Goal: Transaction & Acquisition: Obtain resource

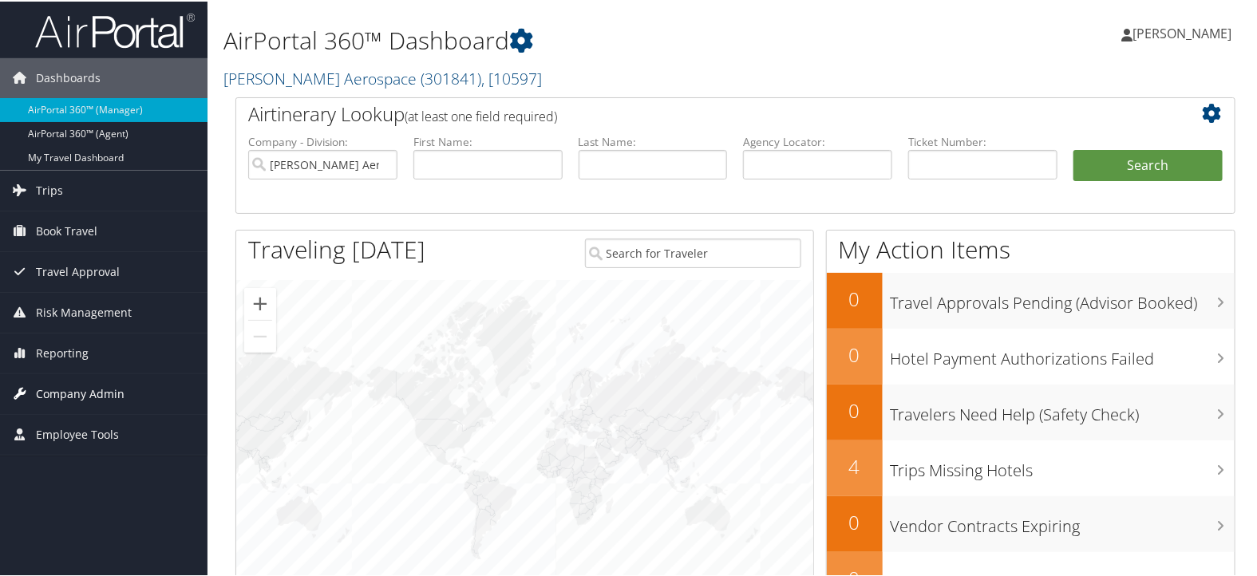
click at [103, 391] on span "Company Admin" at bounding box center [80, 393] width 89 height 40
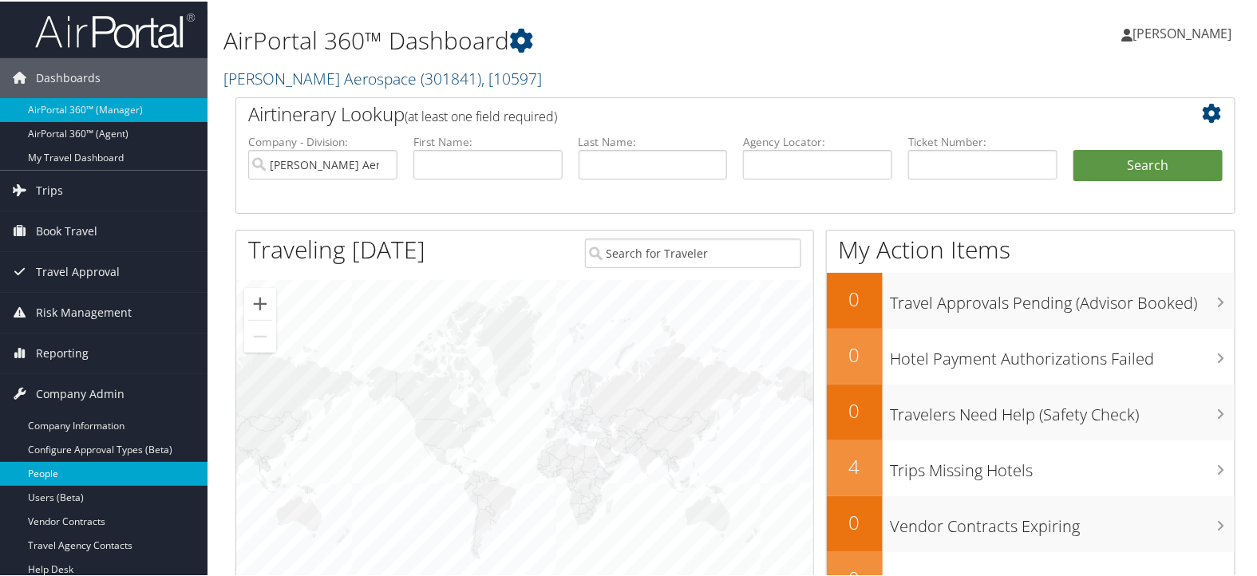
click at [104, 460] on link "People" at bounding box center [103, 472] width 207 height 24
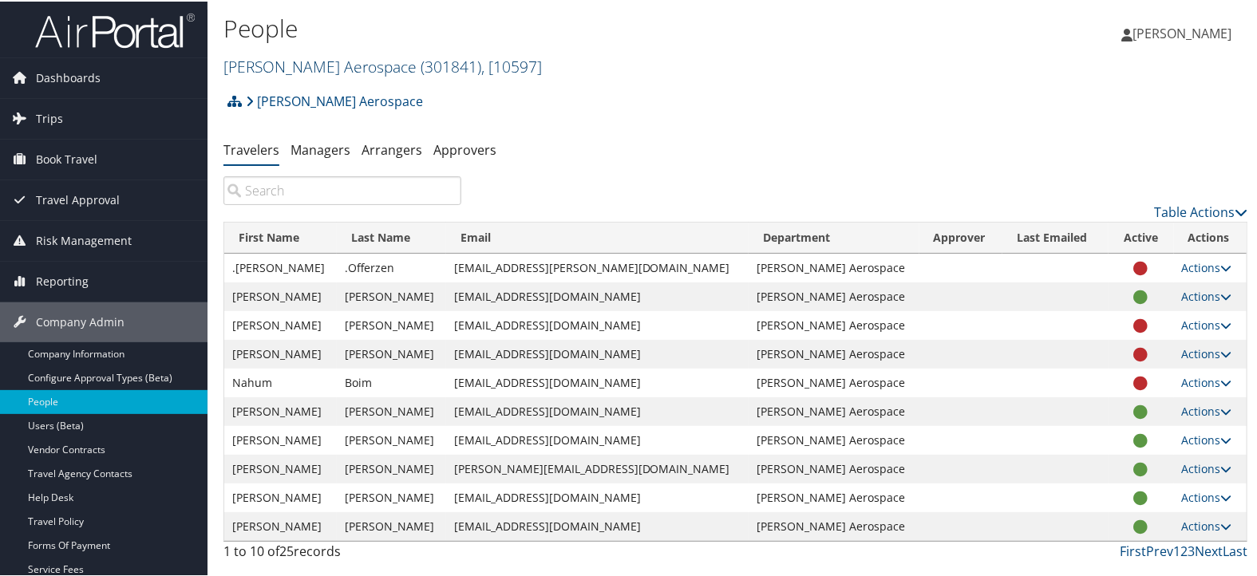
click at [421, 65] on span "( 301841 )" at bounding box center [451, 65] width 61 height 22
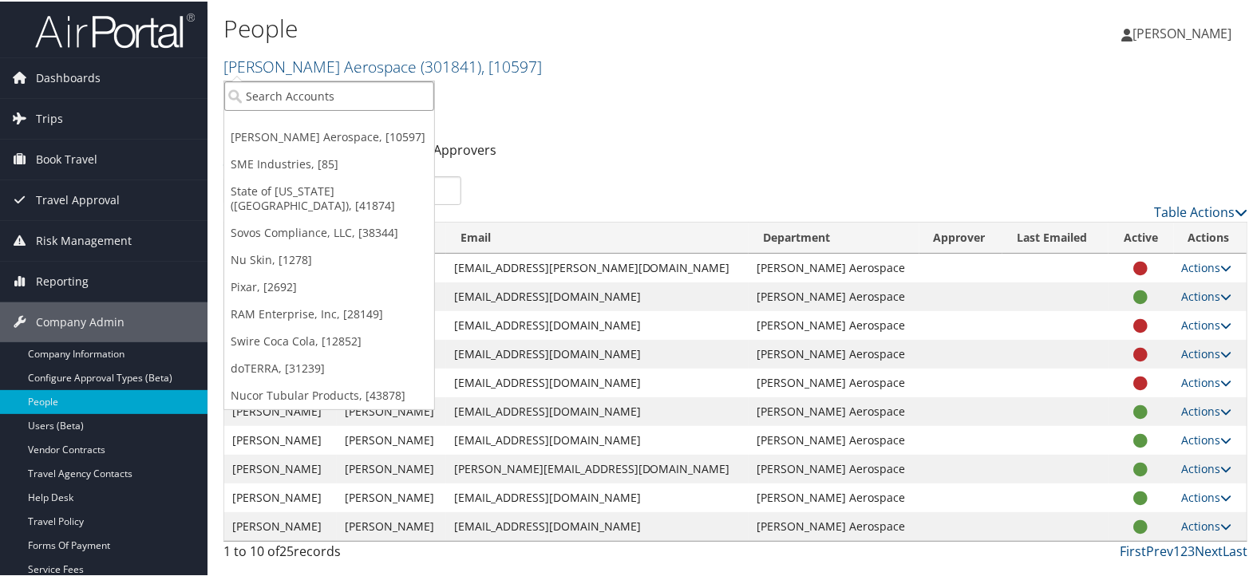
click at [360, 84] on input "search" at bounding box center [329, 95] width 210 height 30
click at [298, 95] on input "search" at bounding box center [329, 95] width 210 height 30
type input "intermo"
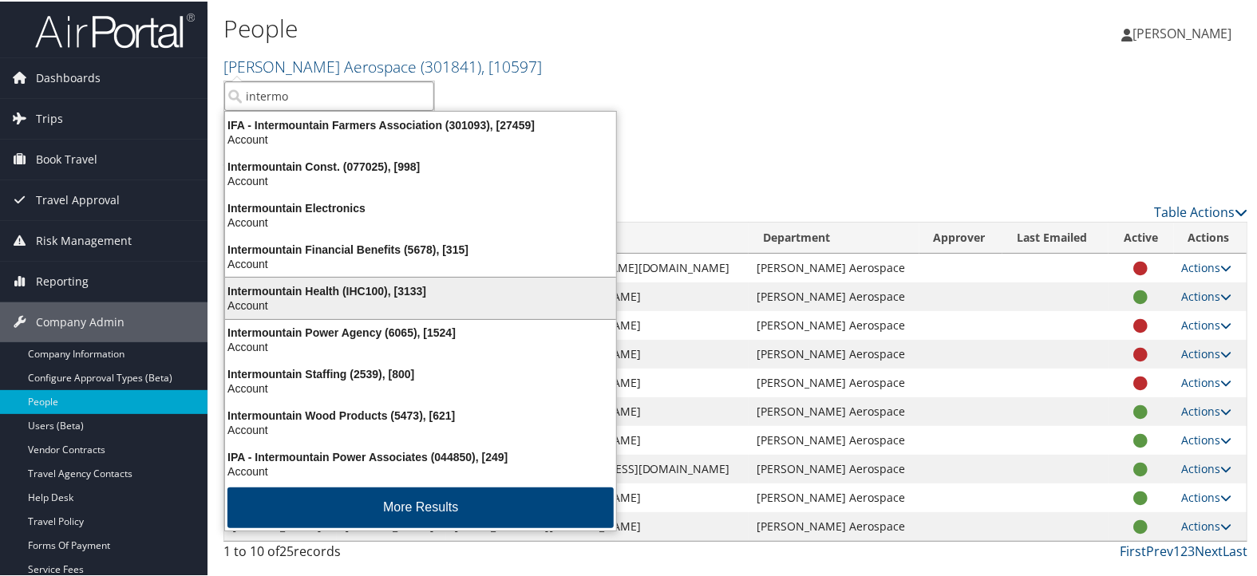
click at [316, 286] on div "Intermountain Health (IHC100), [3133]" at bounding box center [420, 289] width 410 height 14
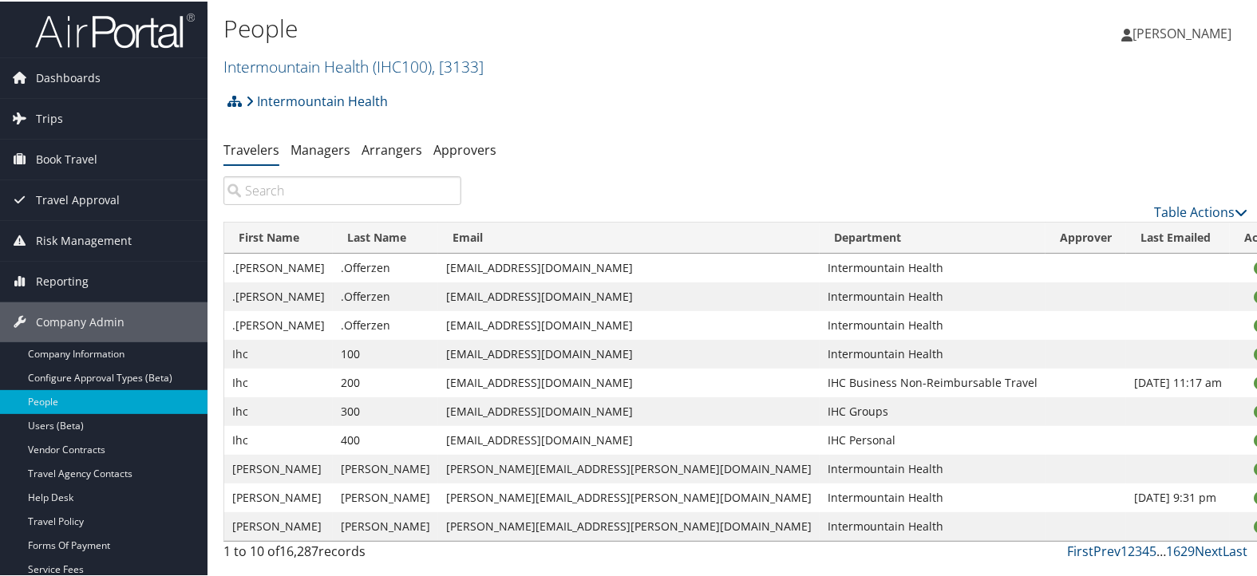
click at [385, 189] on input "search" at bounding box center [342, 189] width 238 height 29
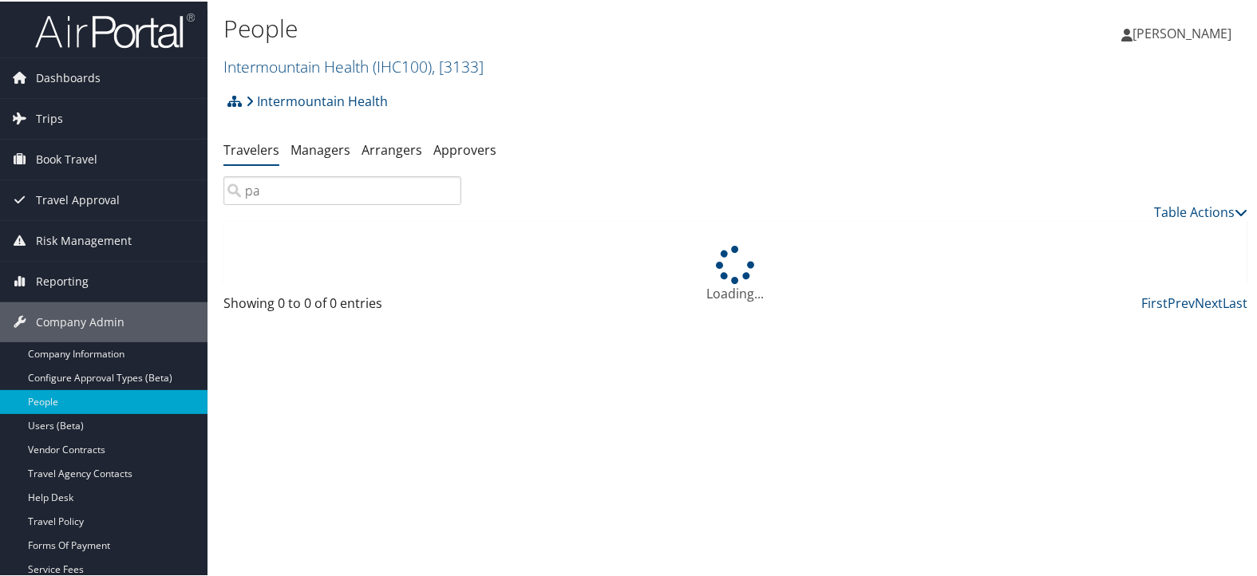
type input "p"
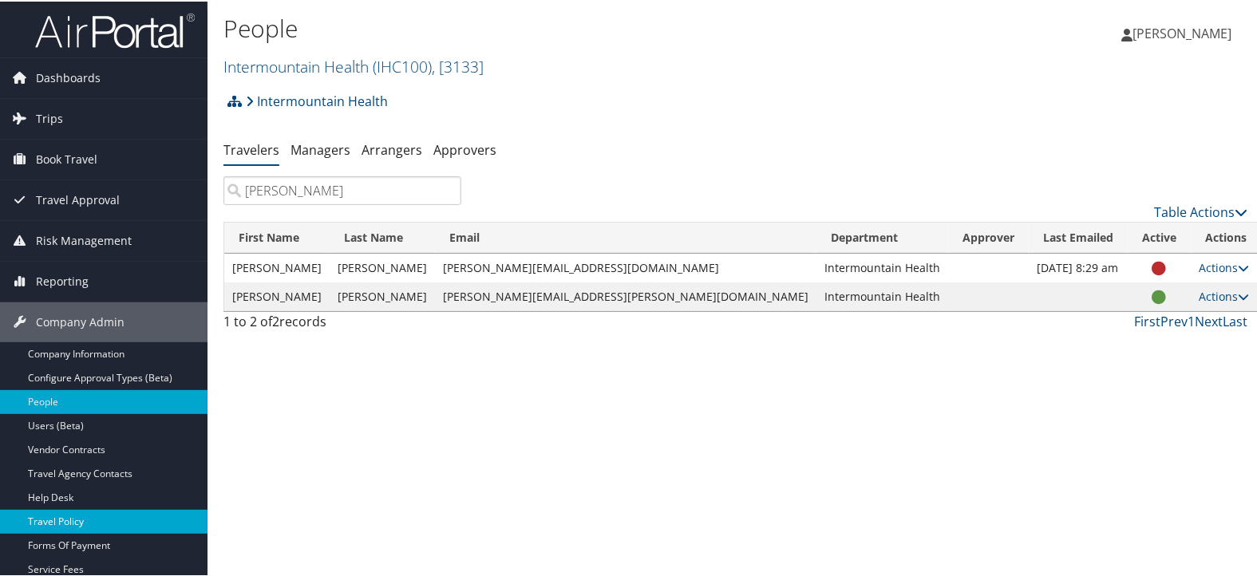
type input "brett p"
click at [53, 525] on link "Travel Policy" at bounding box center [103, 520] width 207 height 24
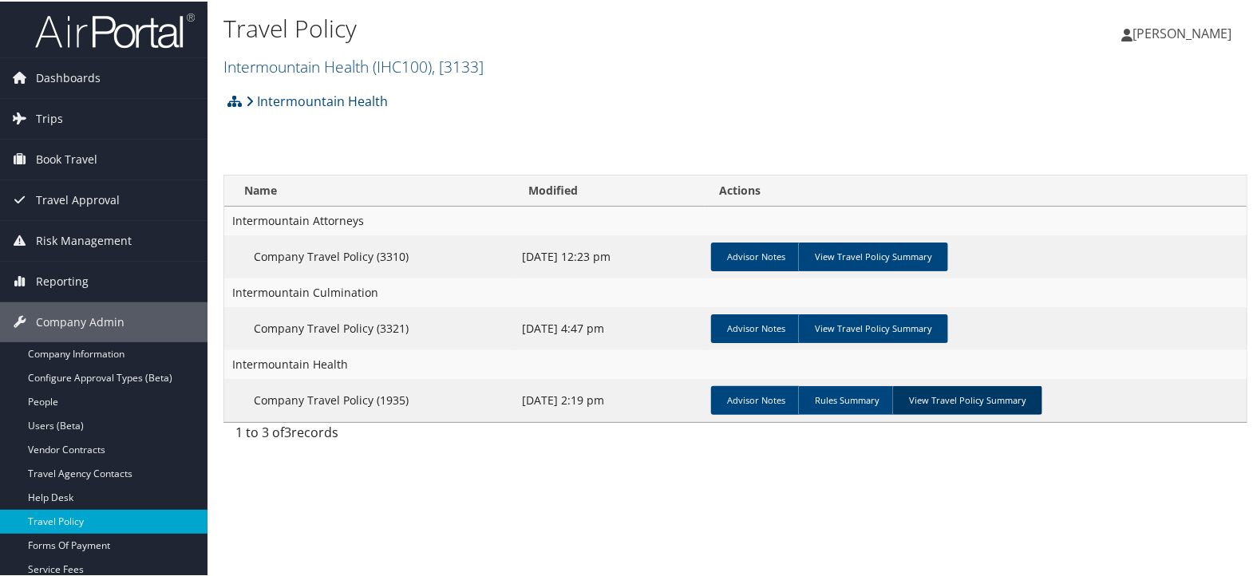
click at [996, 390] on link "View Travel Policy Summary" at bounding box center [967, 399] width 150 height 29
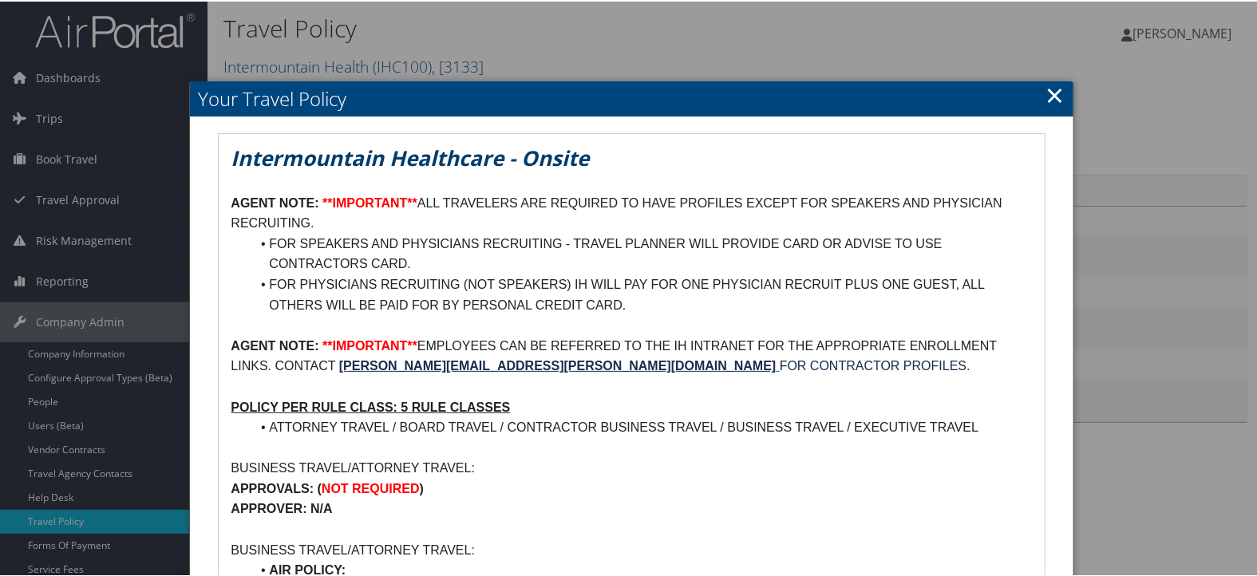
click at [1052, 94] on link "×" at bounding box center [1055, 93] width 18 height 32
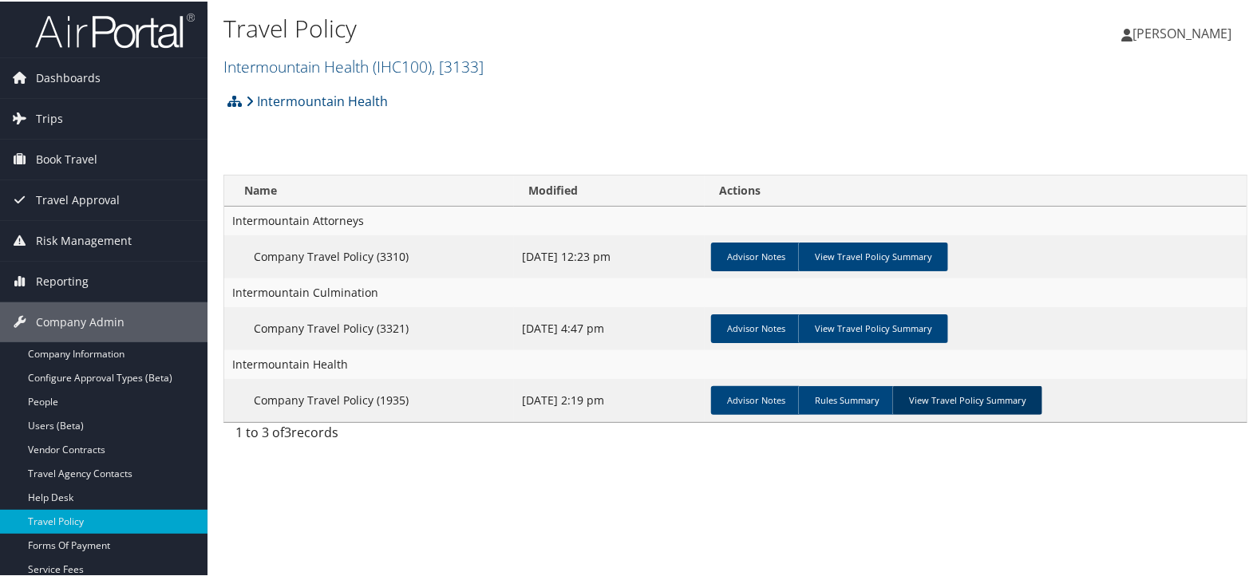
click at [999, 406] on link "View Travel Policy Summary" at bounding box center [967, 399] width 150 height 29
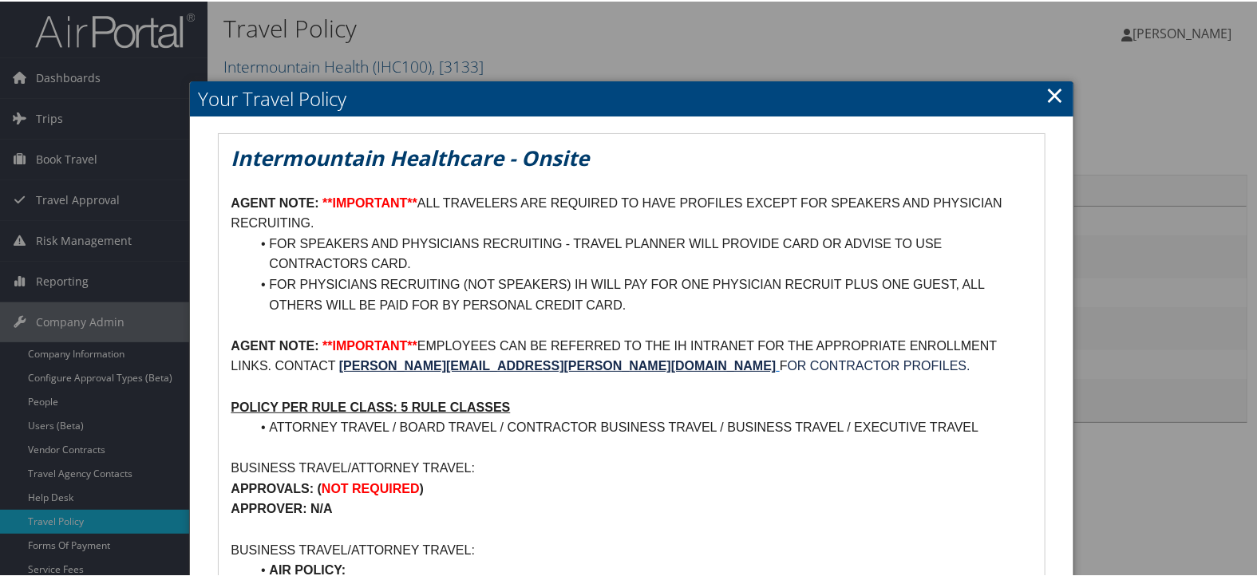
click at [1053, 97] on link "×" at bounding box center [1055, 93] width 18 height 32
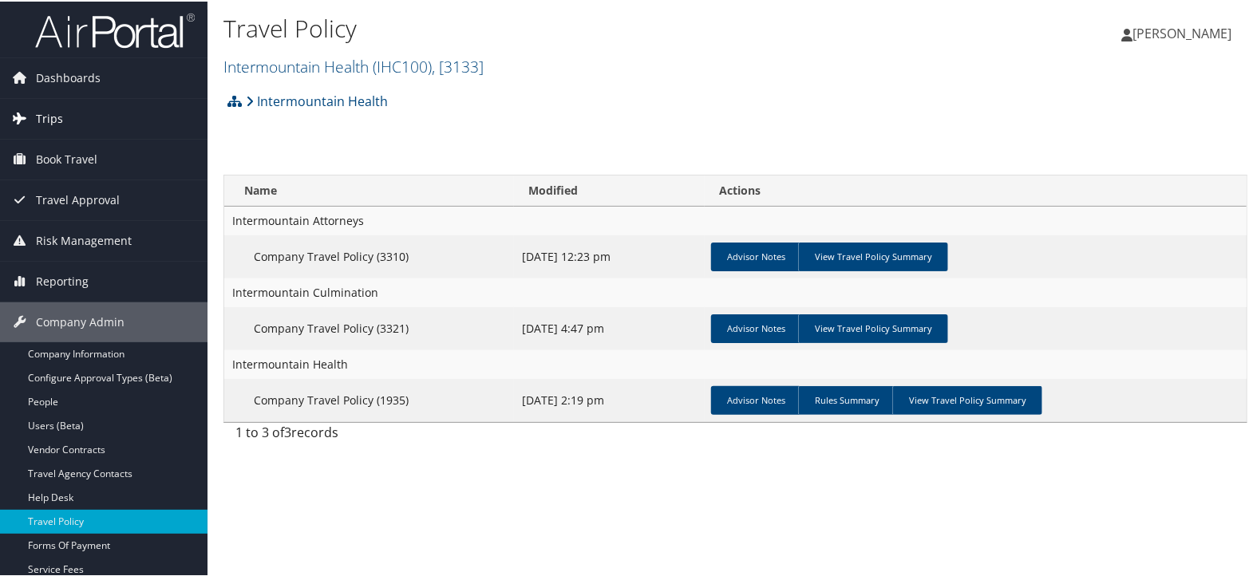
click at [60, 123] on span "Trips" at bounding box center [49, 117] width 27 height 40
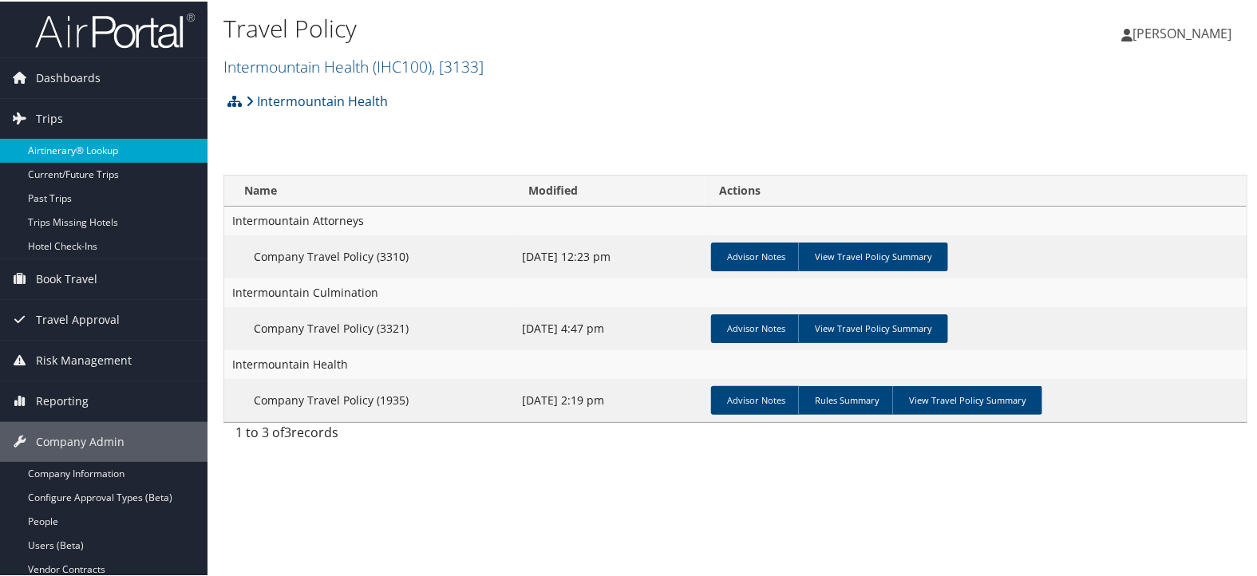
click at [59, 140] on link "Airtinerary® Lookup" at bounding box center [103, 149] width 207 height 24
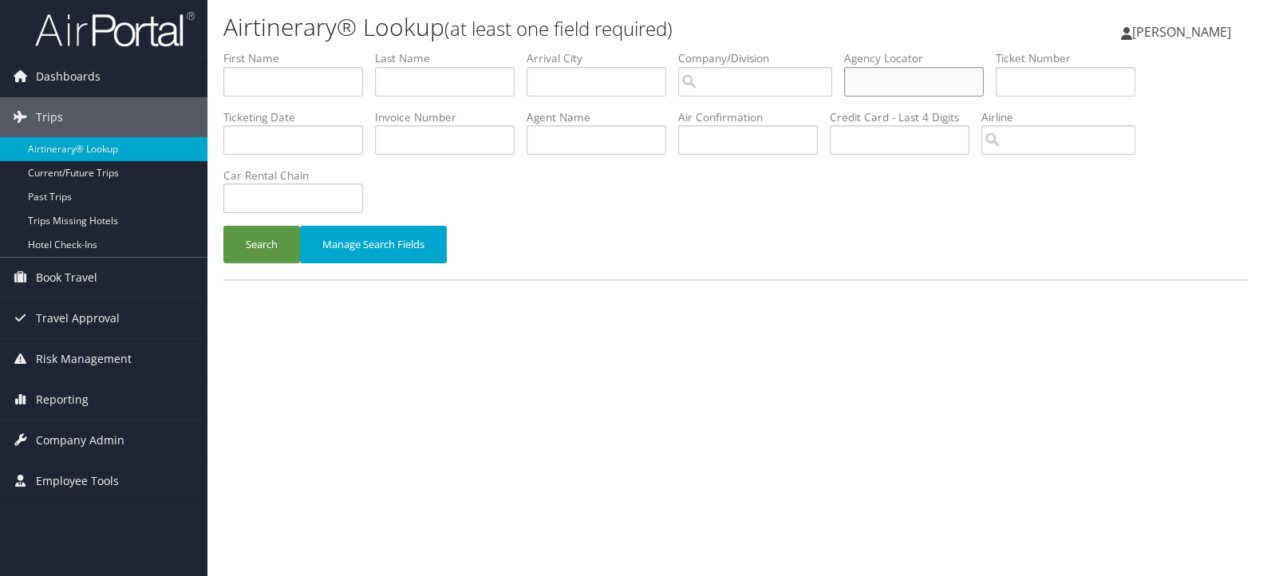
click at [891, 85] on input "text" at bounding box center [914, 82] width 140 height 30
paste input "CYX0CD"
type input "CYX0CD"
click at [259, 239] on button "Search" at bounding box center [261, 245] width 77 height 38
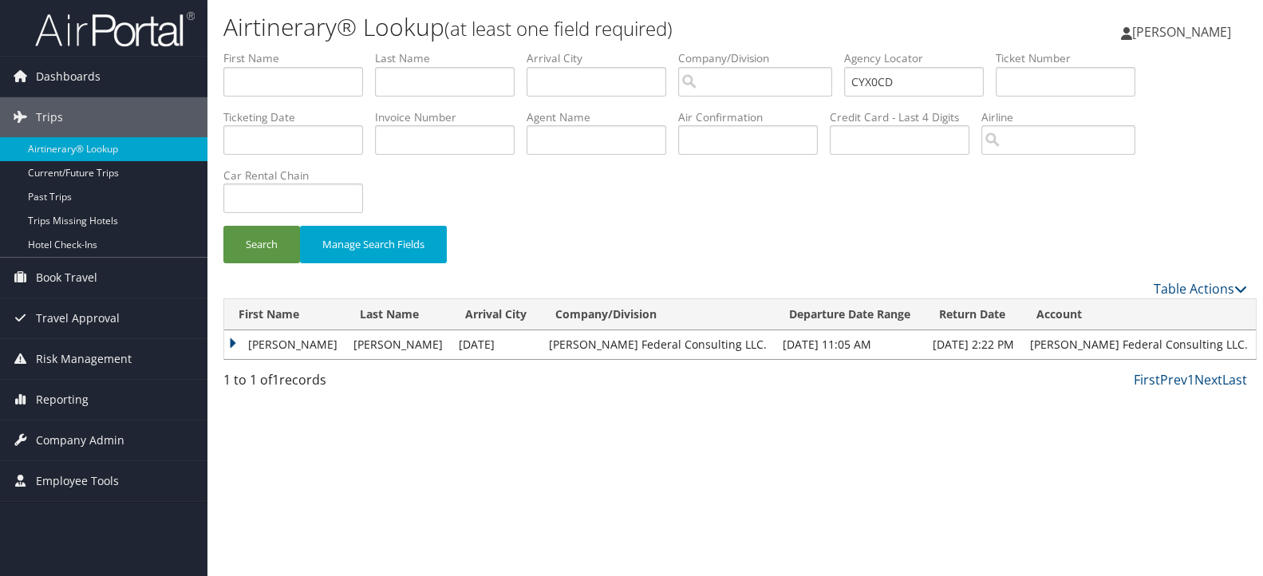
click at [236, 340] on td "MICHAEL RAY JR" at bounding box center [284, 344] width 121 height 29
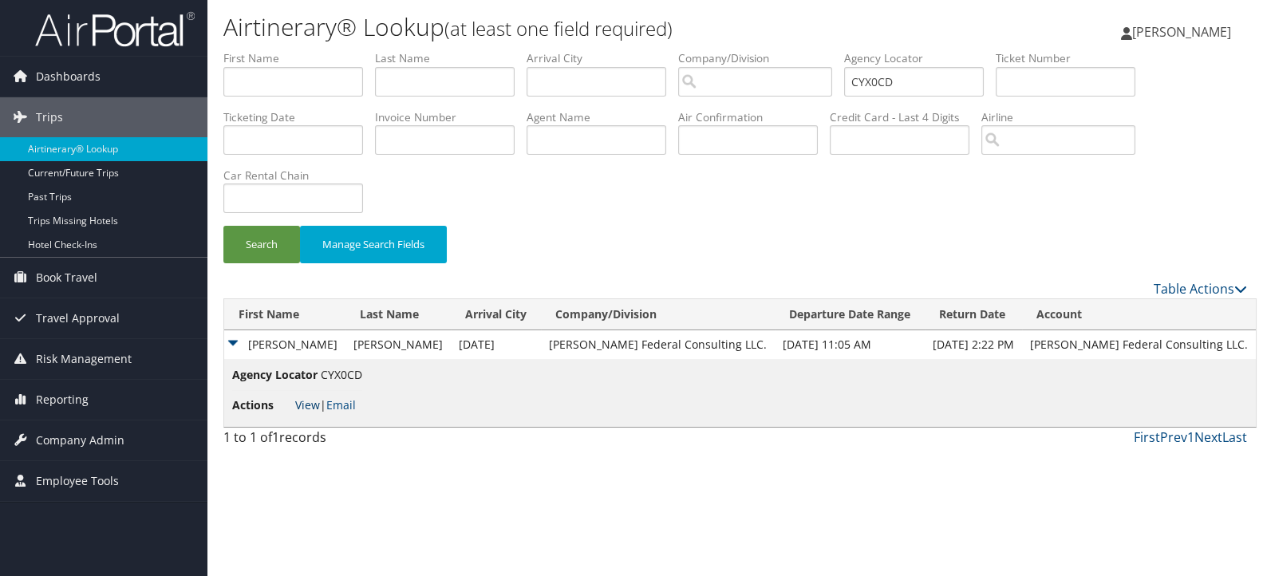
click at [301, 409] on link "View" at bounding box center [307, 404] width 25 height 15
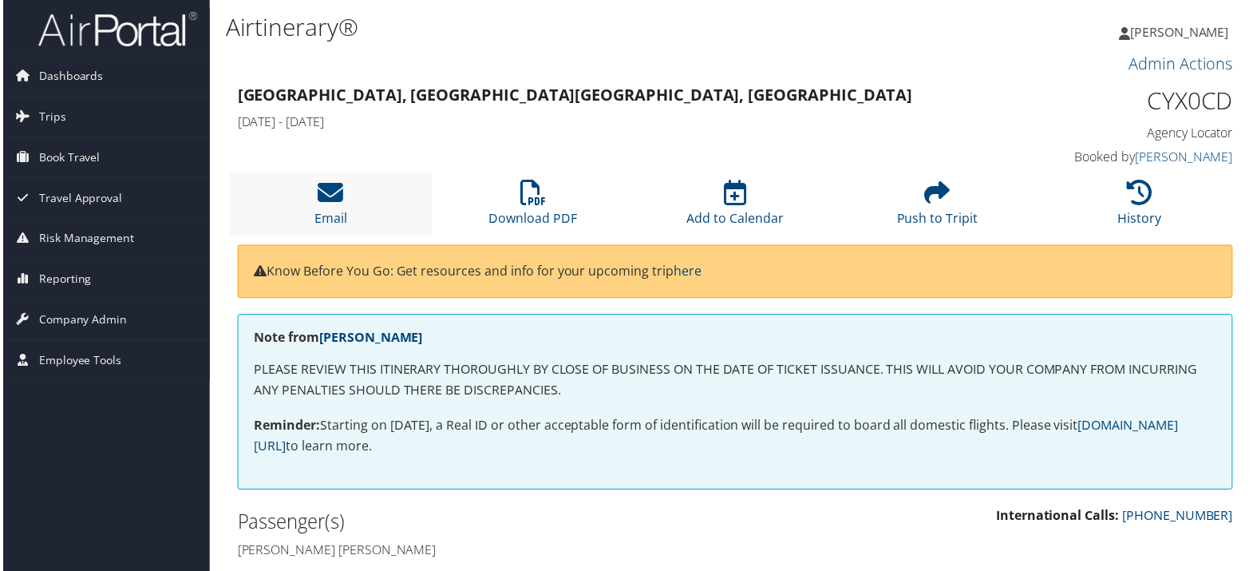
click at [341, 195] on li "Email" at bounding box center [328, 204] width 203 height 65
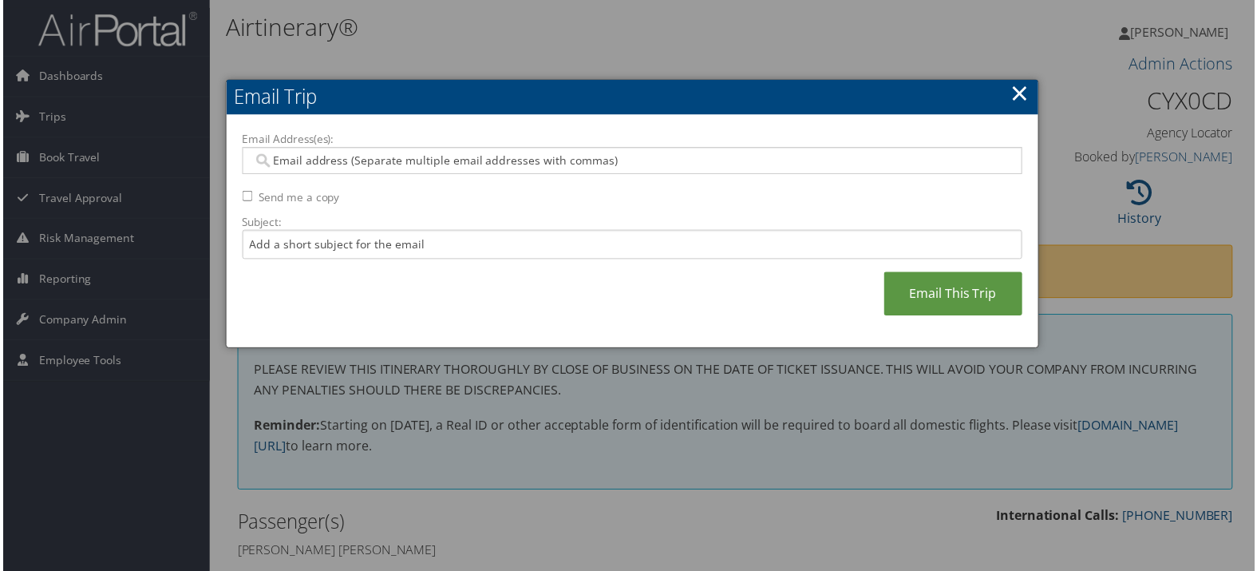
click at [396, 158] on input "Email Address(es):" at bounding box center [632, 161] width 763 height 16
paste input "[EMAIL_ADDRESS][DOMAIN_NAME]"
type input "[EMAIL_ADDRESS][DOMAIN_NAME]"
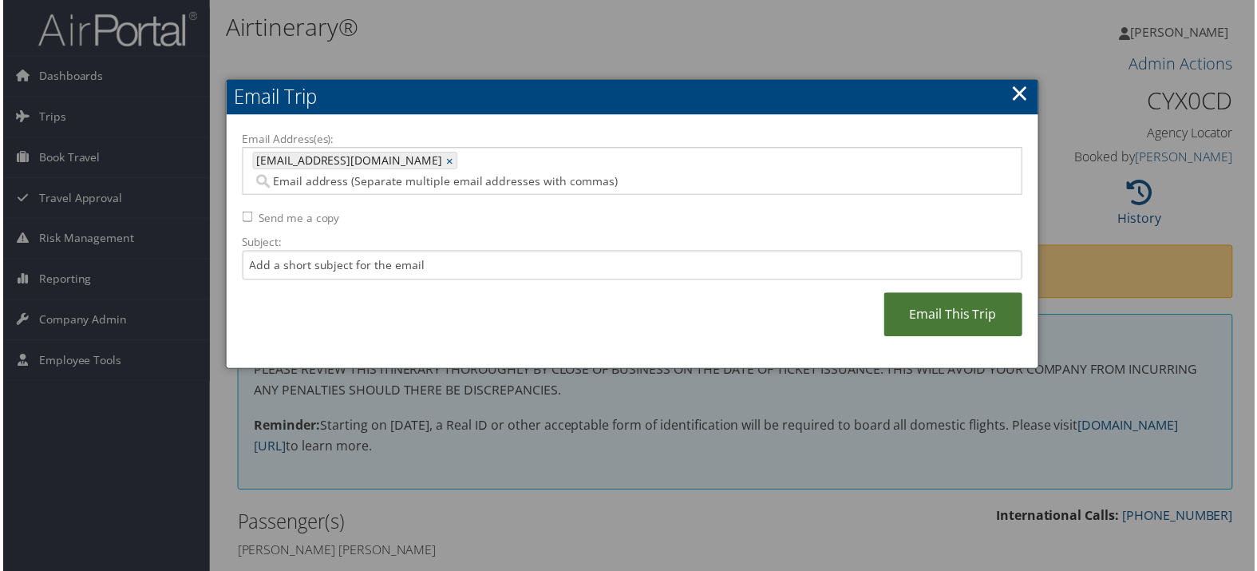
click at [909, 294] on link "Email This Trip" at bounding box center [954, 316] width 139 height 44
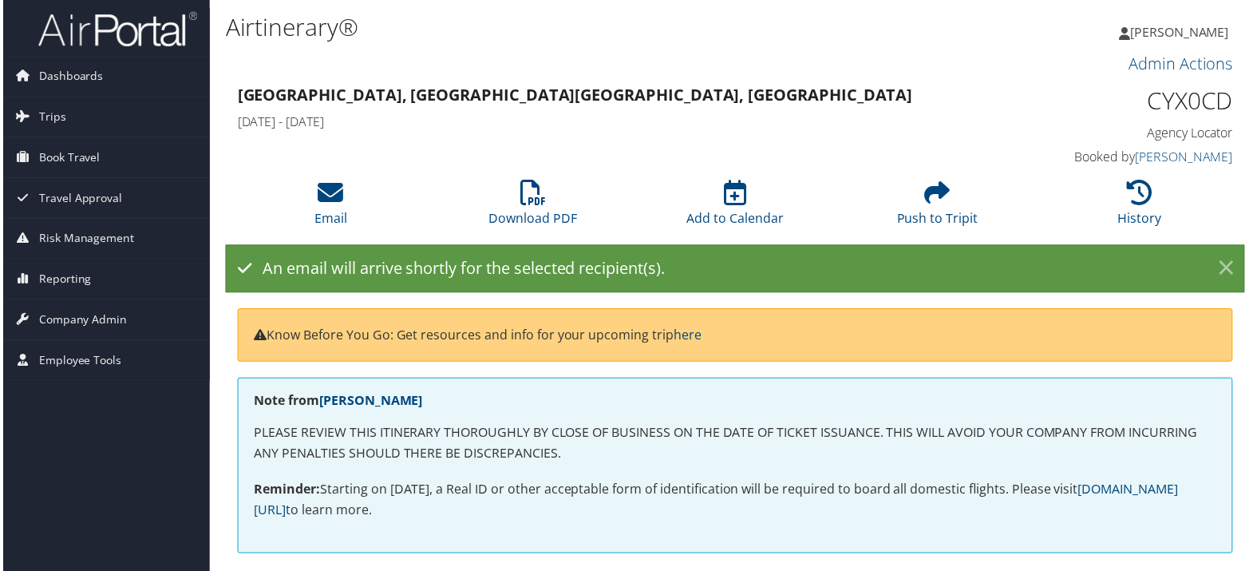
click at [1222, 265] on link "×" at bounding box center [1229, 270] width 28 height 32
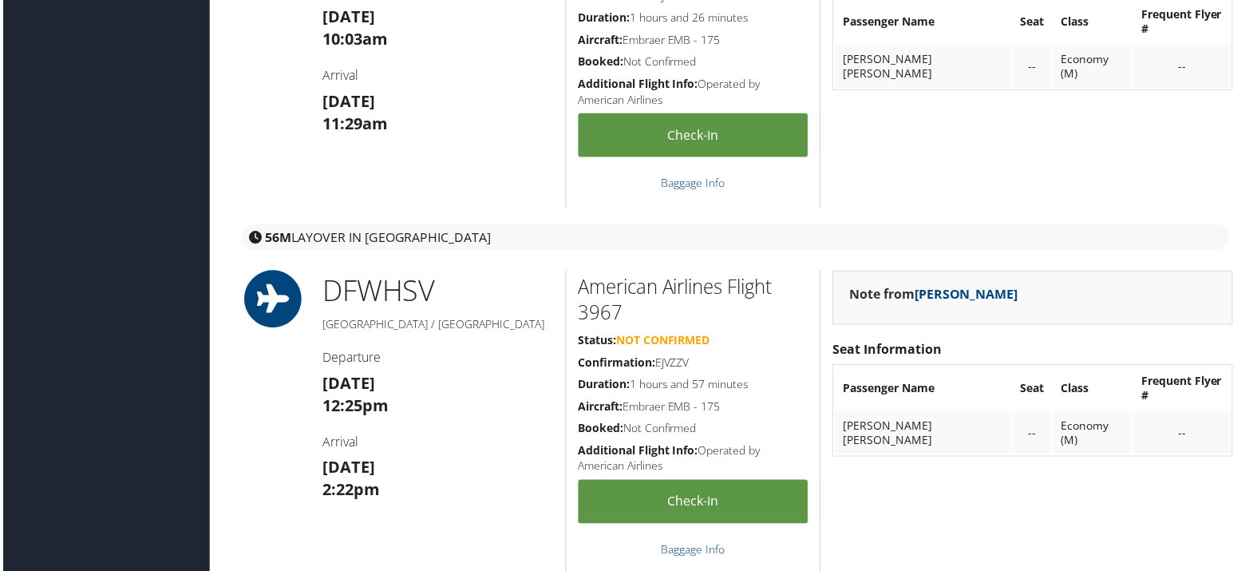
scroll to position [2837, 0]
